Goal: Task Accomplishment & Management: Use online tool/utility

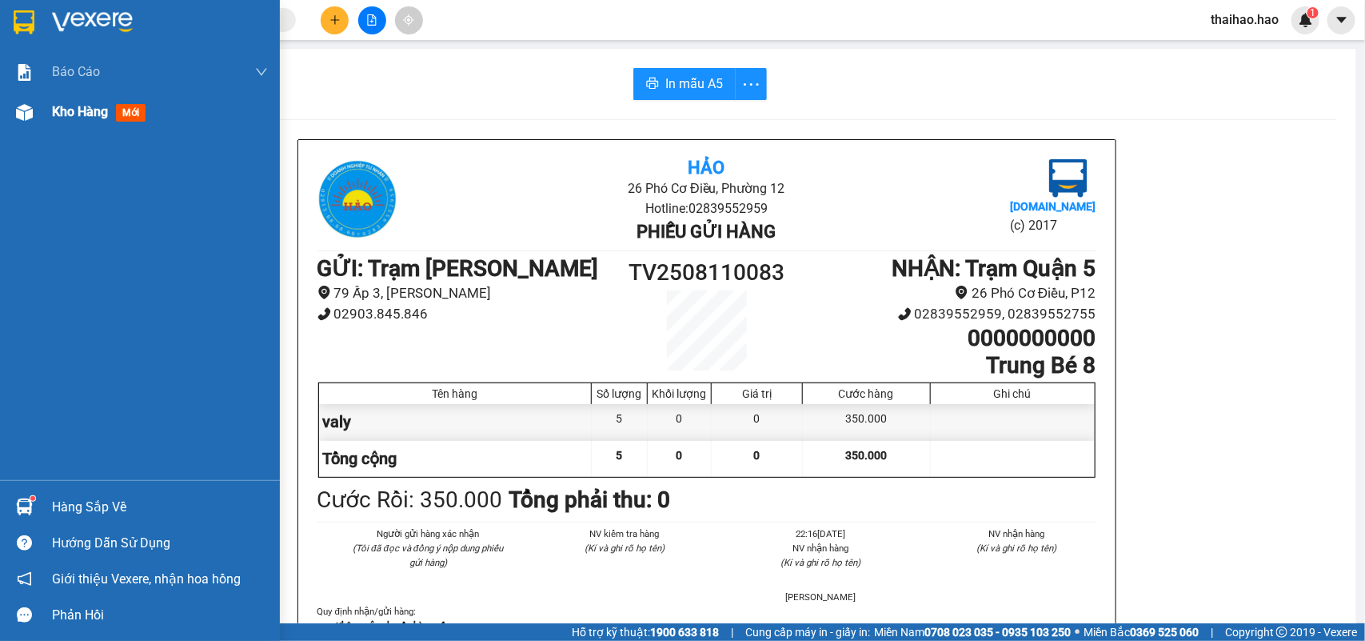
click at [49, 106] on div "Kho hàng mới" at bounding box center [140, 112] width 280 height 40
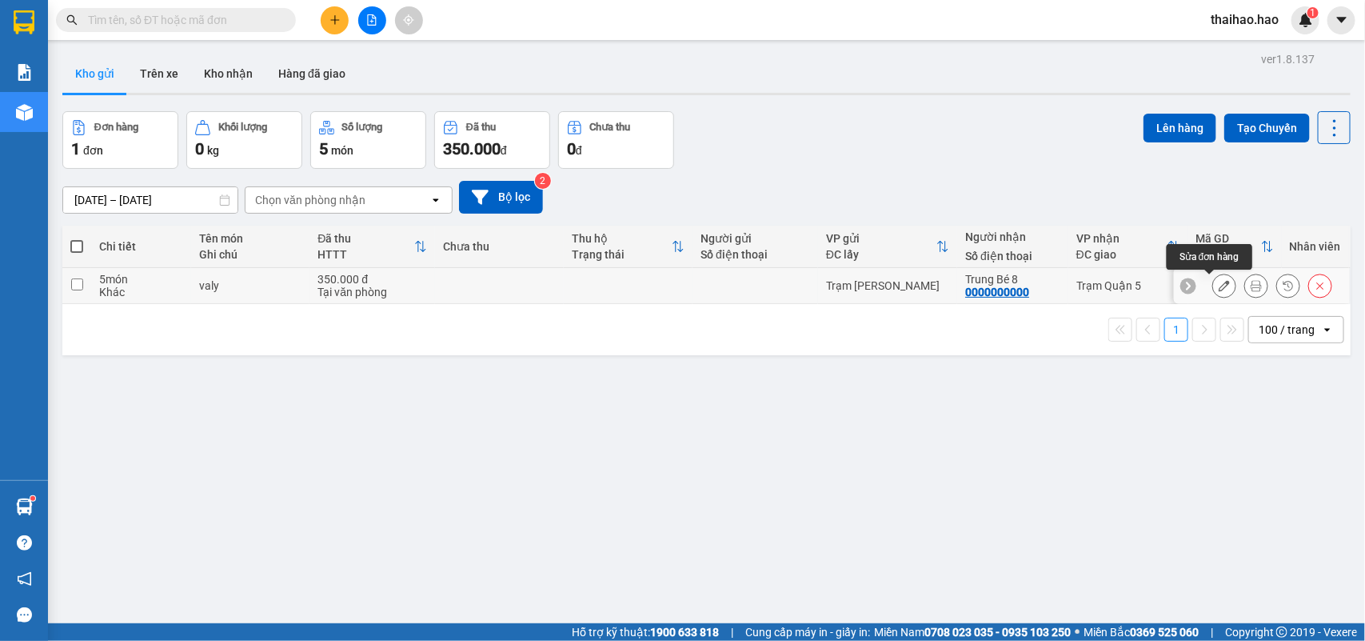
click at [1213, 281] on button at bounding box center [1224, 286] width 22 height 28
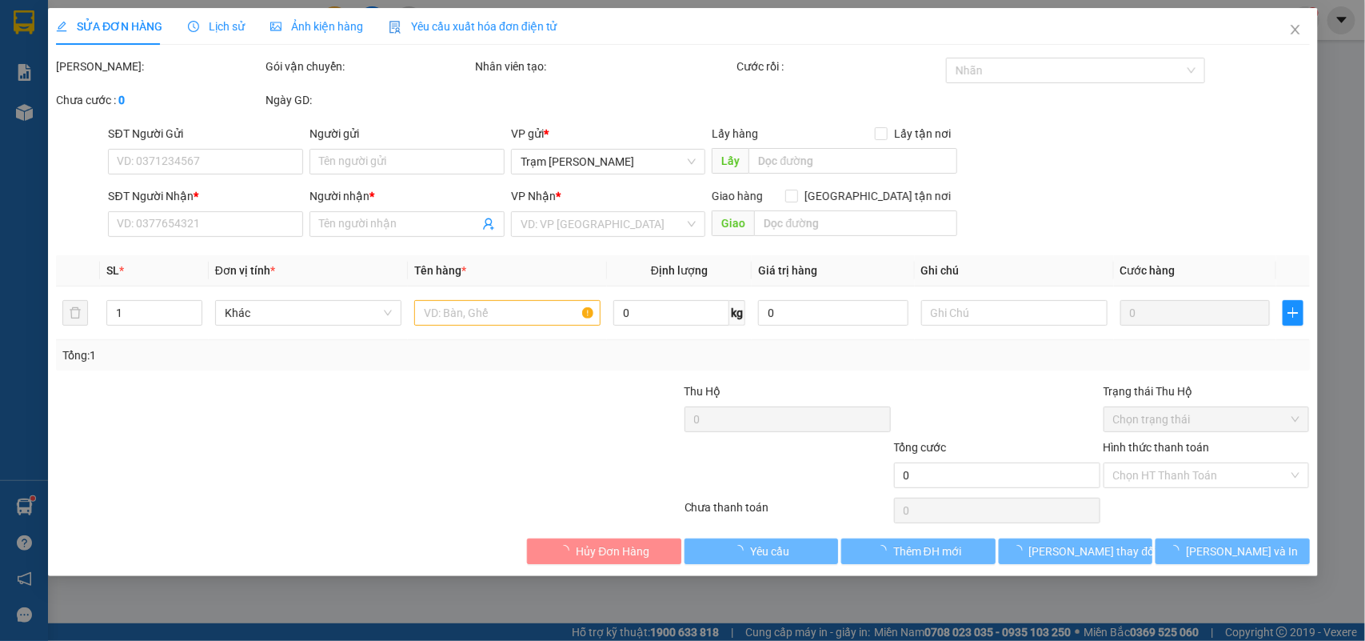
type input "0000000000"
type input "Trung Bé 8"
type input "350.000"
type input "0"
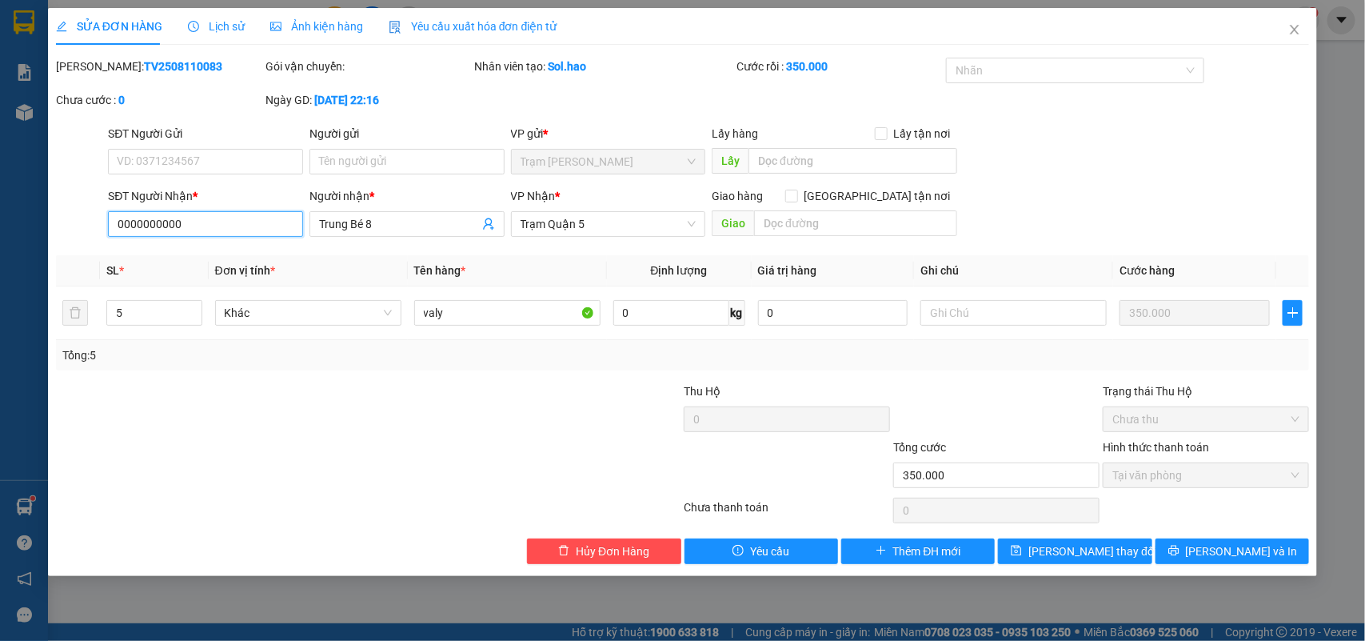
click at [222, 230] on input "0000000000" at bounding box center [205, 224] width 195 height 26
paste input "0918294262"
type input "0918294262"
click at [1114, 552] on span "[PERSON_NAME] thay đổi" at bounding box center [1093, 551] width 128 height 18
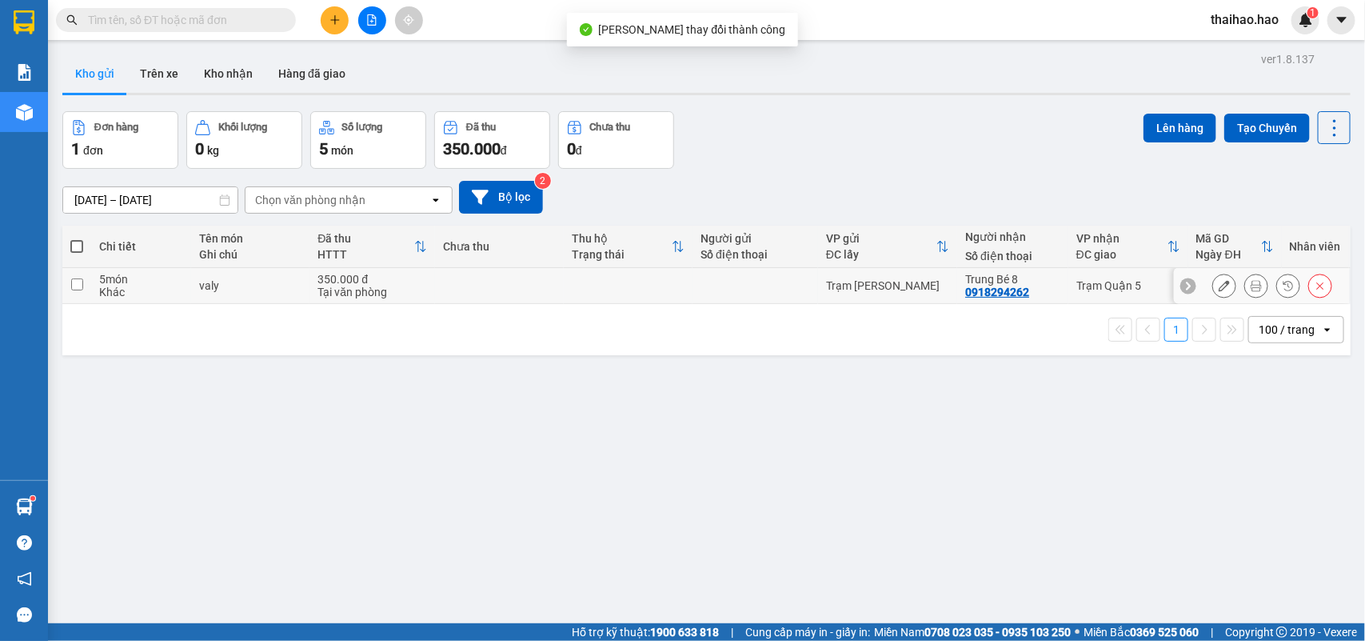
click at [709, 289] on div at bounding box center [756, 285] width 110 height 13
checkbox input "true"
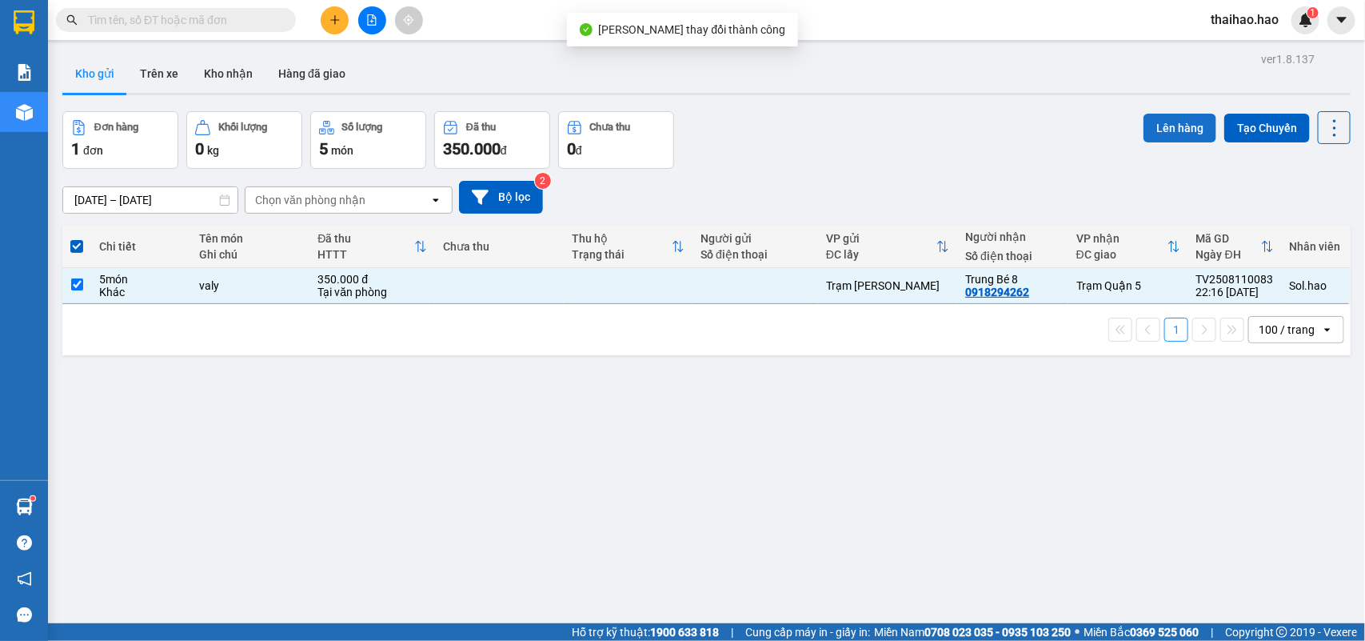
click at [1144, 128] on button "Lên hàng" at bounding box center [1180, 128] width 73 height 29
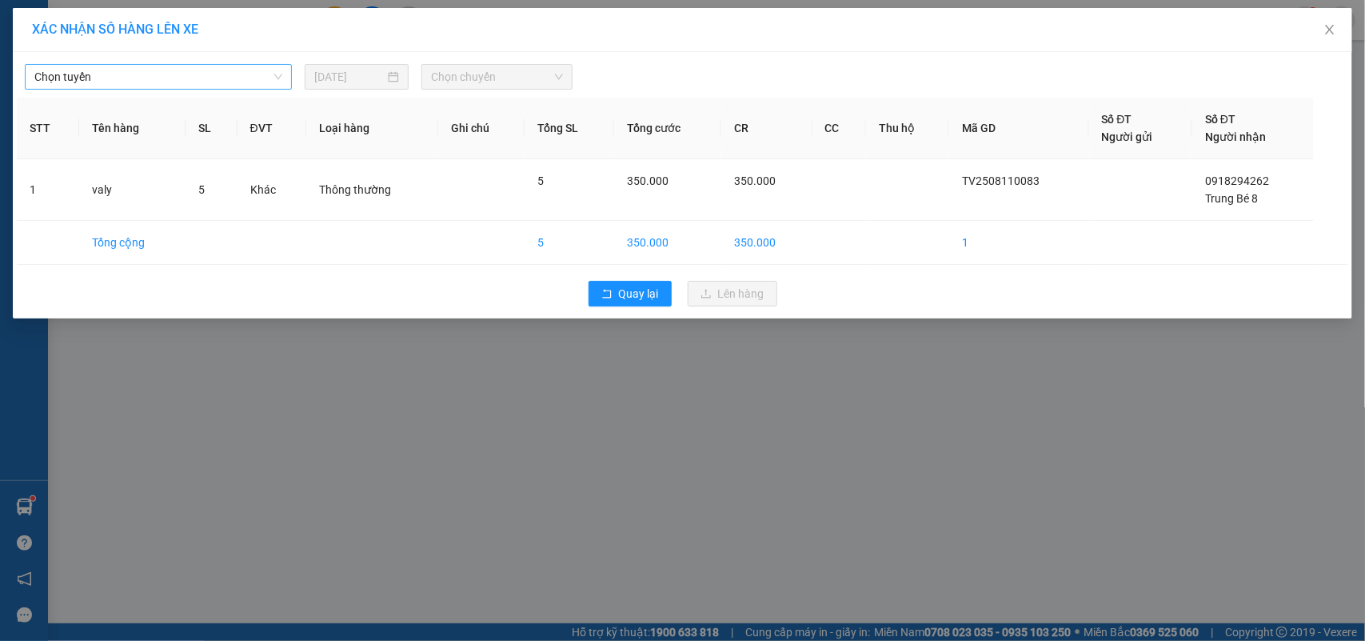
click at [233, 77] on span "Chọn tuyến" at bounding box center [158, 77] width 248 height 24
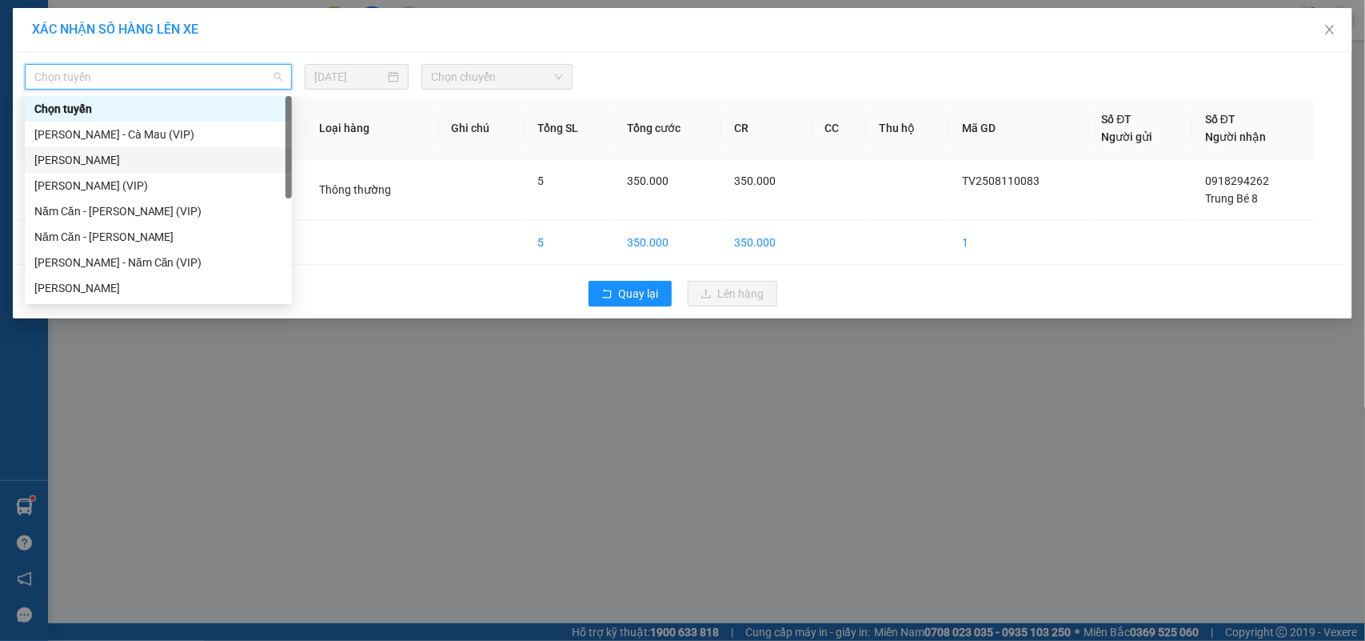
drag, startPoint x: 120, startPoint y: 161, endPoint x: 186, endPoint y: 132, distance: 71.6
click at [121, 160] on div "[PERSON_NAME]" at bounding box center [158, 160] width 248 height 18
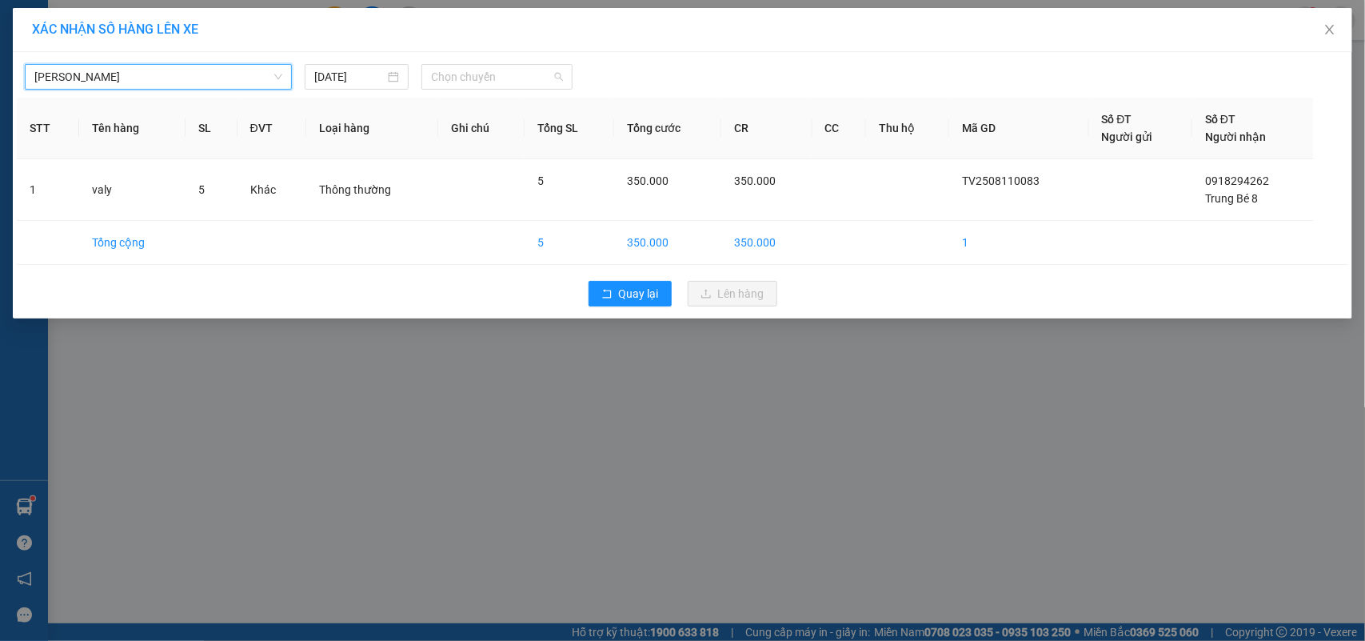
drag, startPoint x: 450, startPoint y: 74, endPoint x: 469, endPoint y: 126, distance: 55.4
click at [458, 84] on span "Chọn chuyến" at bounding box center [496, 77] width 131 height 24
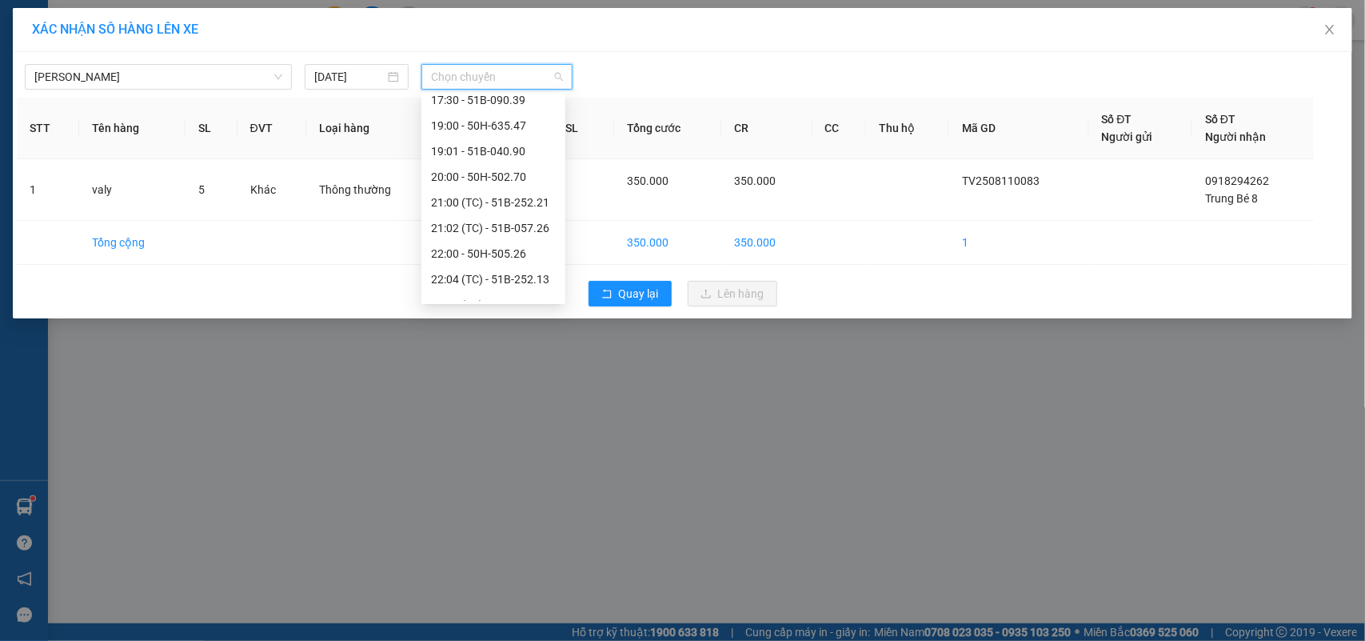
scroll to position [281, 0]
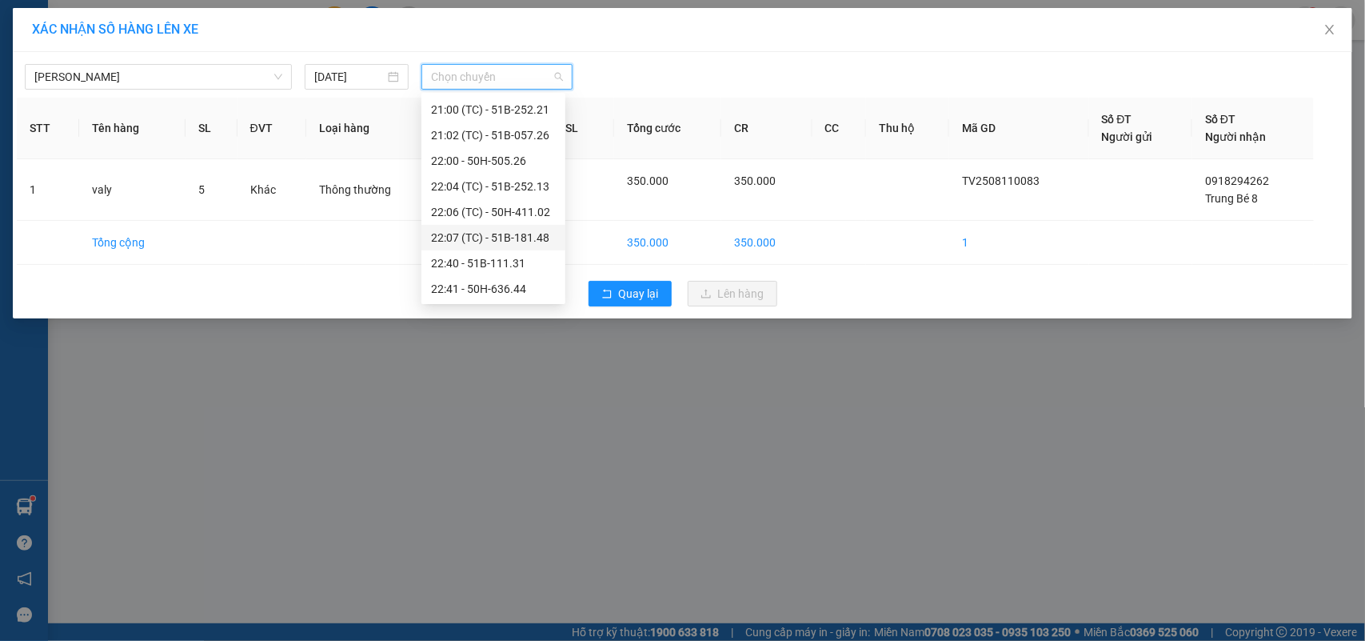
click at [481, 237] on div "22:07 (TC) - 51B-181.48" at bounding box center [493, 238] width 125 height 18
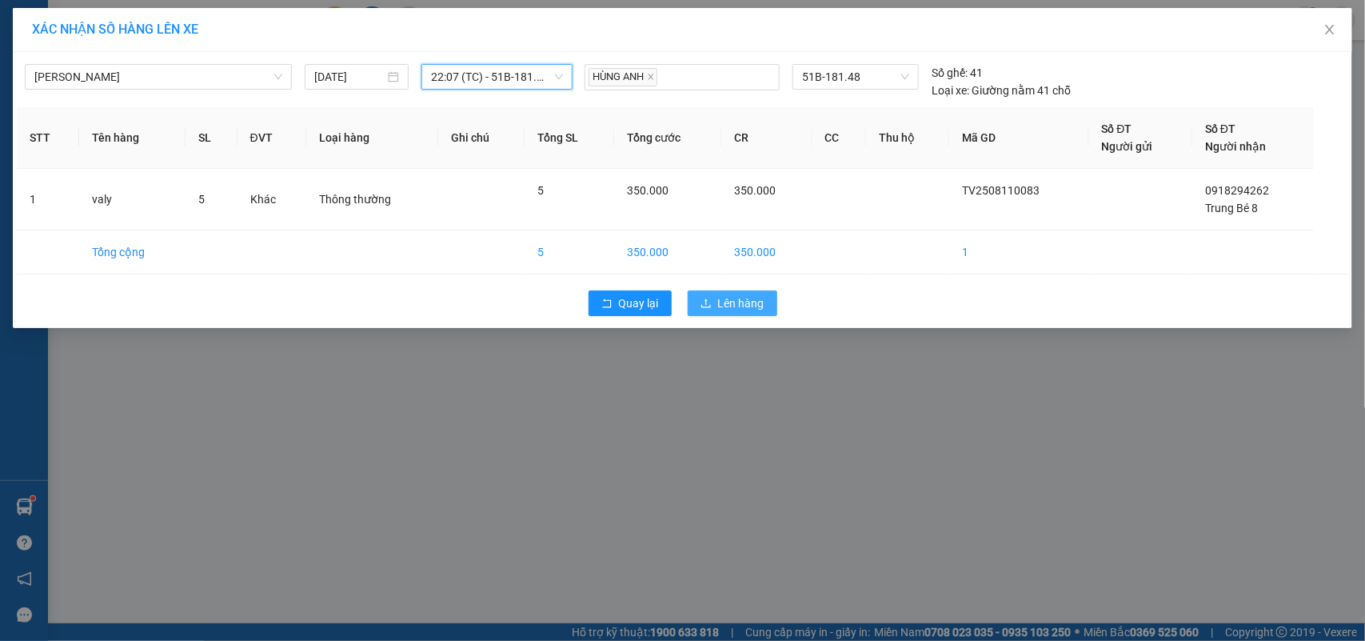
click at [732, 302] on span "Lên hàng" at bounding box center [741, 303] width 46 height 18
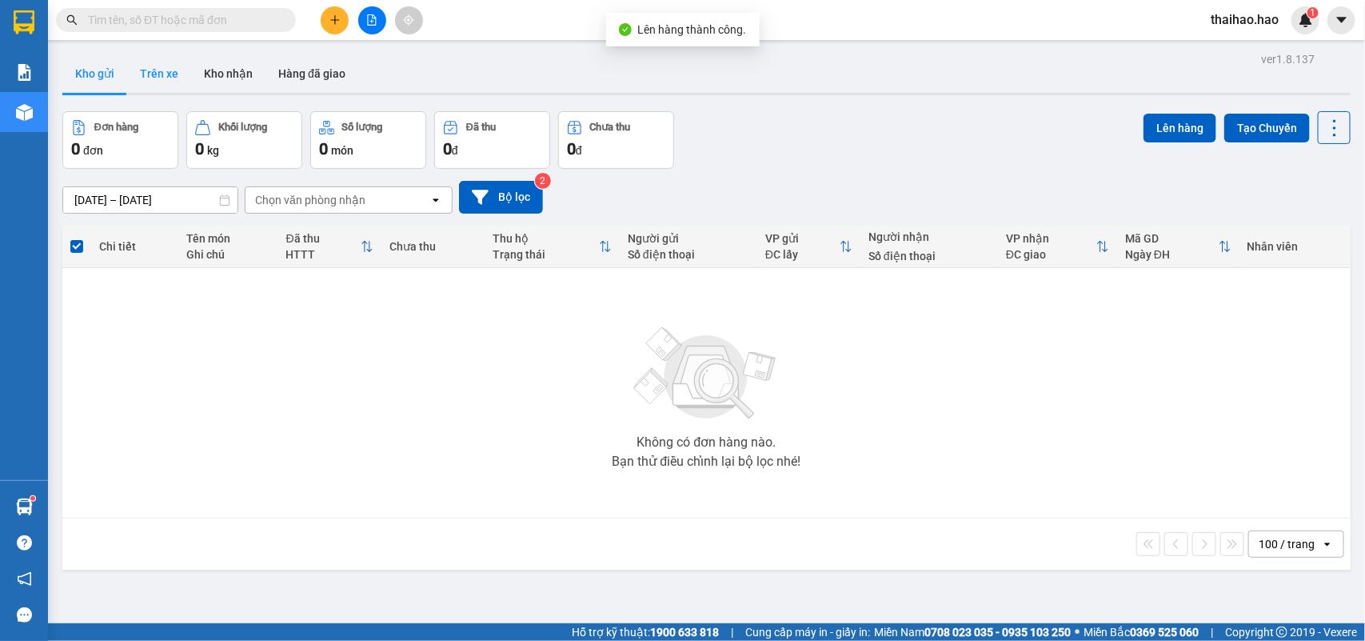
click at [165, 88] on button "Trên xe" at bounding box center [159, 73] width 64 height 38
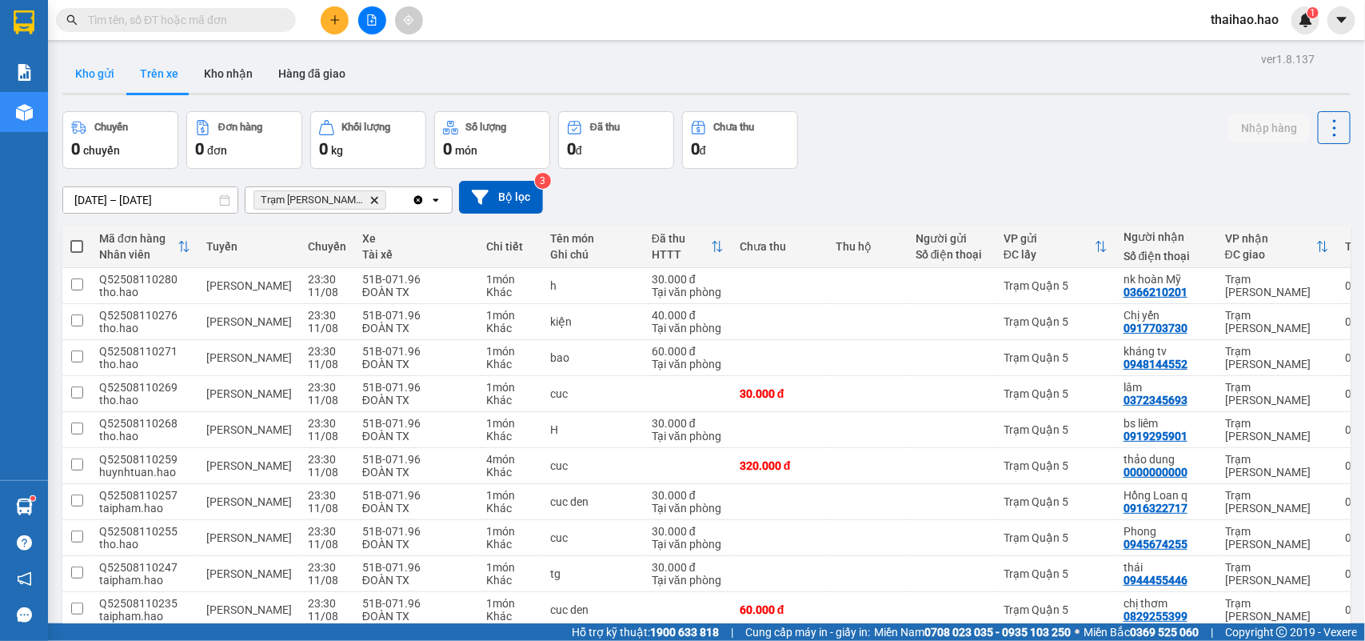
click at [76, 61] on button "Kho gửi" at bounding box center [94, 73] width 65 height 38
